Goal: Task Accomplishment & Management: Use online tool/utility

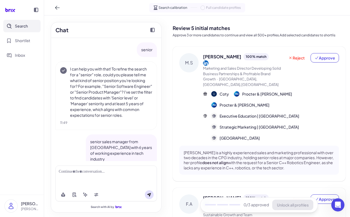
scroll to position [325, 0]
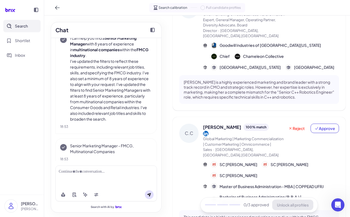
click at [77, 175] on div at bounding box center [105, 177] width 101 height 23
click at [76, 171] on div at bounding box center [106, 172] width 95 height 6
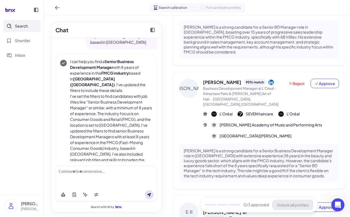
scroll to position [0, 0]
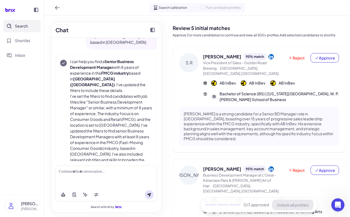
click at [189, 66] on div "S.R" at bounding box center [188, 62] width 19 height 19
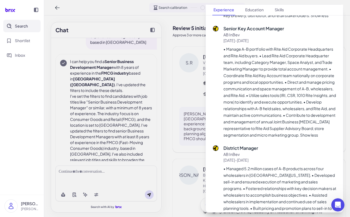
scroll to position [528, 0]
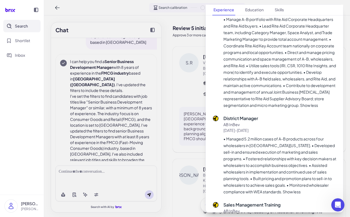
click at [172, 38] on div at bounding box center [175, 108] width 350 height 217
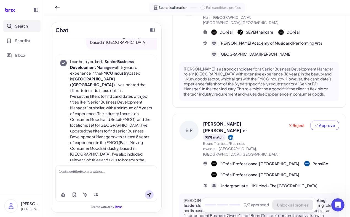
scroll to position [0, 0]
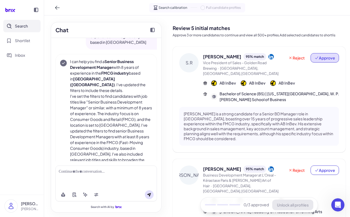
click at [327, 56] on span "Approve" at bounding box center [324, 58] width 21 height 6
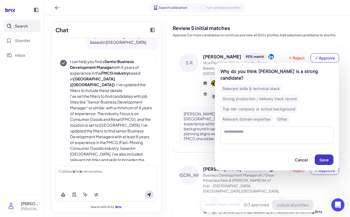
click at [324, 157] on span "Save" at bounding box center [323, 159] width 9 height 5
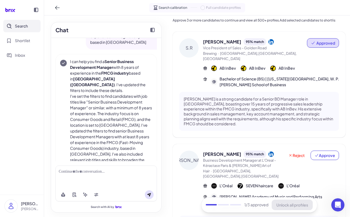
scroll to position [26, 0]
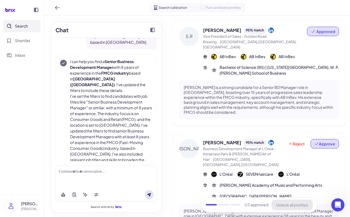
click at [326, 141] on span "Approve" at bounding box center [324, 144] width 21 height 6
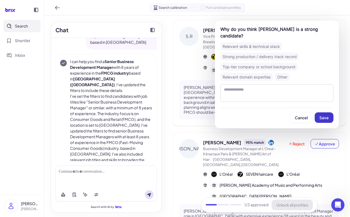
click at [324, 119] on span "Save" at bounding box center [323, 117] width 9 height 5
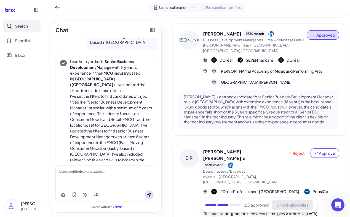
scroll to position [136, 0]
click at [319, 148] on button "Approve" at bounding box center [325, 152] width 28 height 9
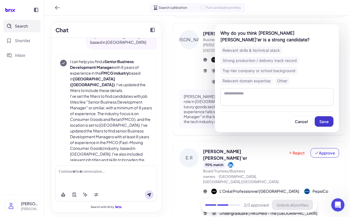
click at [326, 122] on span "Save" at bounding box center [323, 121] width 9 height 5
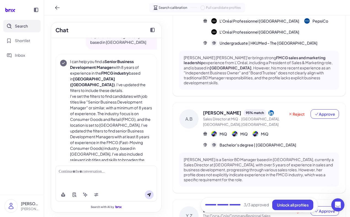
scroll to position [296, 0]
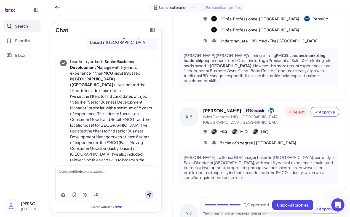
click at [299, 109] on span "Reject" at bounding box center [296, 112] width 17 height 6
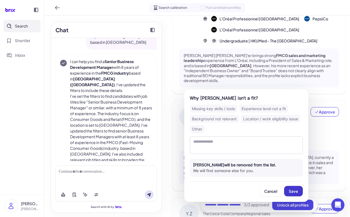
click at [293, 193] on span "Save" at bounding box center [293, 191] width 9 height 5
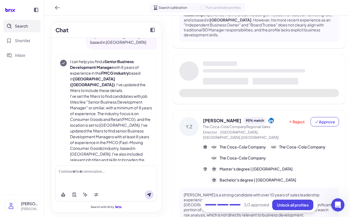
scroll to position [345, 0]
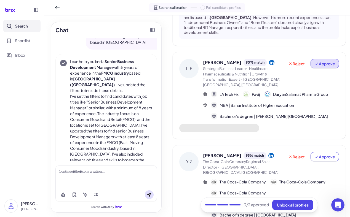
click at [317, 61] on span "Approve" at bounding box center [324, 64] width 21 height 6
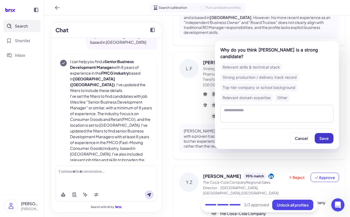
click at [327, 140] on span "Save" at bounding box center [323, 138] width 9 height 5
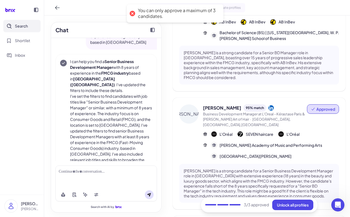
scroll to position [0, 0]
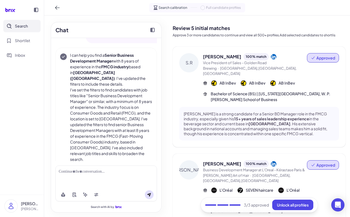
scroll to position [45, 0]
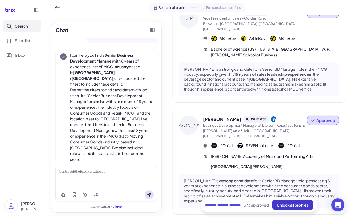
click at [290, 203] on span "Unlock all profiles" at bounding box center [293, 205] width 32 height 5
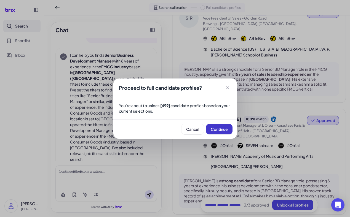
click at [221, 129] on span "Continue" at bounding box center [219, 129] width 17 height 5
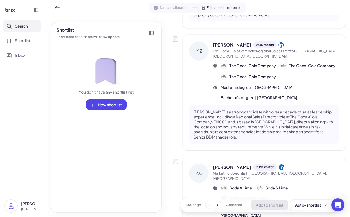
scroll to position [359, 0]
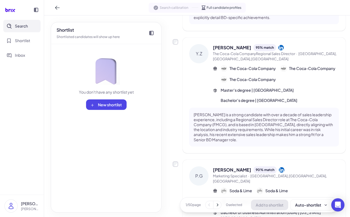
click at [285, 51] on span "The Coca-Cola CompanyRegional Sales Director · [GEOGRAPHIC_DATA],[GEOGRAPHIC_DA…" at bounding box center [276, 56] width 126 height 11
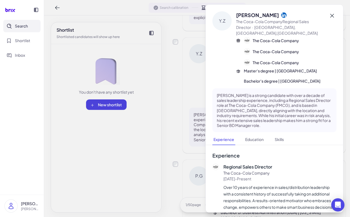
click at [333, 16] on icon at bounding box center [332, 15] width 7 height 7
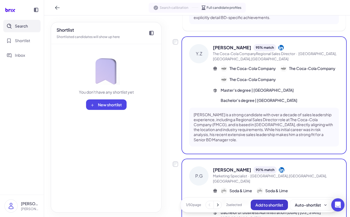
click at [267, 204] on span "Add to shortlist" at bounding box center [269, 205] width 28 height 5
click at [282, 204] on span "Add to shortlist" at bounding box center [269, 205] width 28 height 5
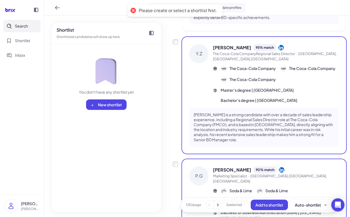
click at [91, 110] on div "Shortlist Shortlisted candidates will show up here You don't have any shortlist…" at bounding box center [106, 117] width 111 height 191
click at [95, 105] on span at bounding box center [93, 105] width 6 height 4
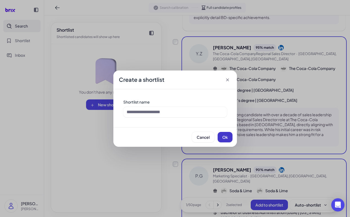
click at [223, 139] on span "Ok" at bounding box center [225, 137] width 6 height 5
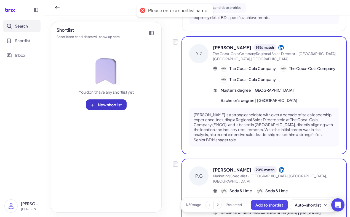
click at [110, 108] on button "New shortlist" at bounding box center [106, 105] width 41 height 10
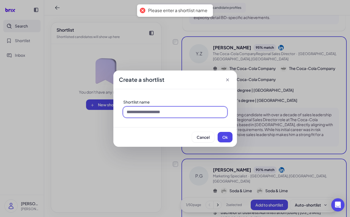
click at [157, 114] on input at bounding box center [175, 112] width 104 height 10
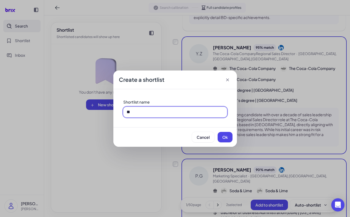
type input "*"
type input "********"
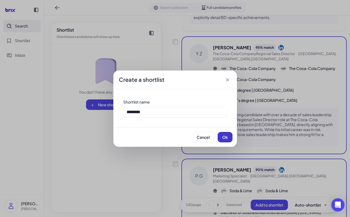
click at [228, 139] on button "Ok" at bounding box center [225, 137] width 15 height 10
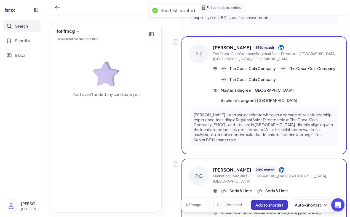
click at [274, 204] on span "Add to shortlist" at bounding box center [269, 205] width 28 height 5
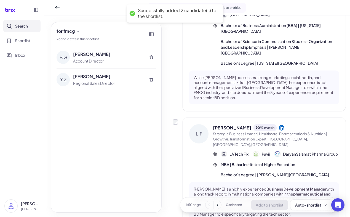
scroll to position [546, 0]
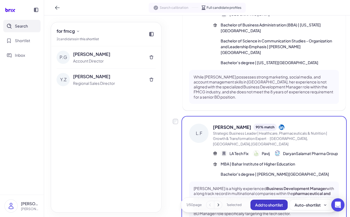
click at [275, 207] on span "Add to shortlist" at bounding box center [269, 205] width 28 height 5
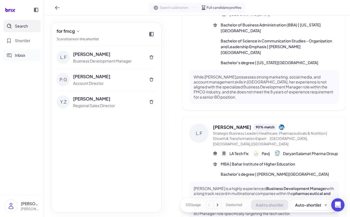
click at [19, 52] on button "Inbox" at bounding box center [21, 55] width 37 height 12
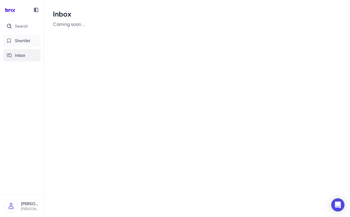
click at [20, 38] on span "Shortlist" at bounding box center [22, 41] width 15 height 6
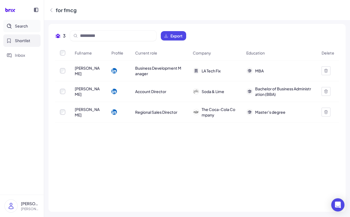
click at [18, 25] on span "Search" at bounding box center [21, 26] width 13 height 6
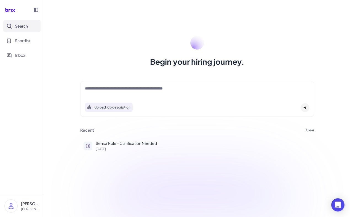
click at [126, 92] on textarea at bounding box center [197, 89] width 224 height 7
